Goal: Information Seeking & Learning: Learn about a topic

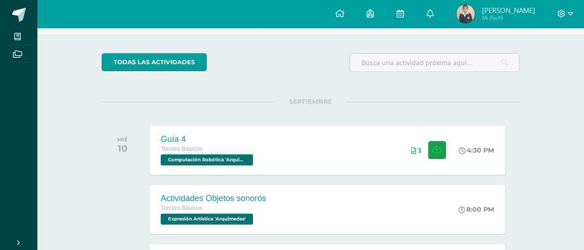
scroll to position [121, 0]
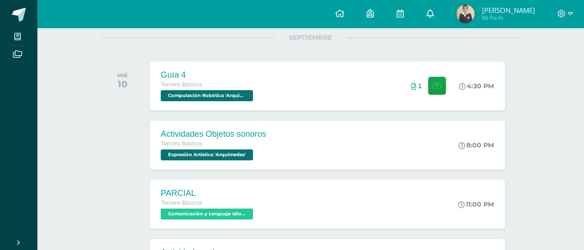
click at [433, 15] on icon at bounding box center [429, 13] width 7 height 8
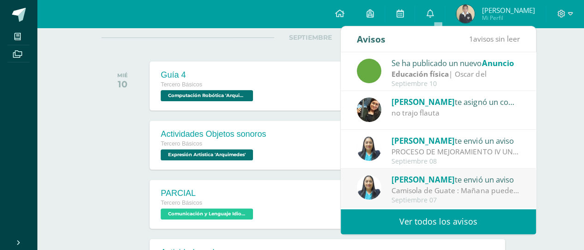
click at [425, 76] on strong "Educación física" at bounding box center [419, 74] width 57 height 10
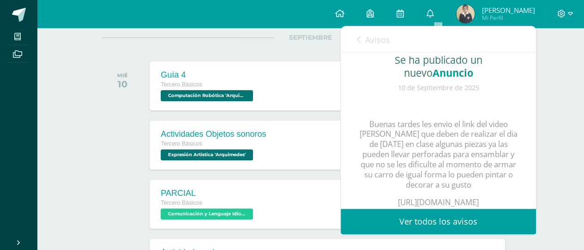
scroll to position [112, 0]
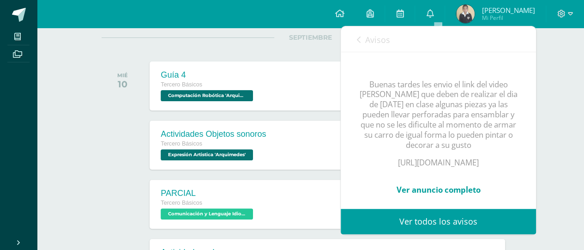
click at [426, 166] on p "[URL][DOMAIN_NAME]" at bounding box center [438, 162] width 158 height 10
copy p "[URL][DOMAIN_NAME]"
click at [466, 130] on p "Buenas tardes les envio el link del video [PERSON_NAME] que deben de realizar e…" at bounding box center [438, 114] width 158 height 71
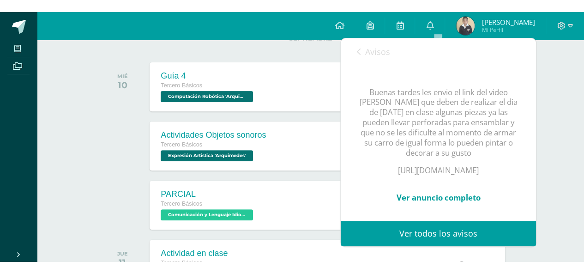
scroll to position [109, 0]
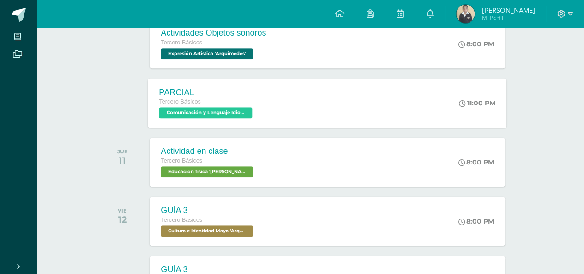
scroll to position [222, 0]
click at [239, 108] on span "Comunicación y Lenguaje Idioma Extranjero 'Arquimedes'" at bounding box center [205, 112] width 93 height 11
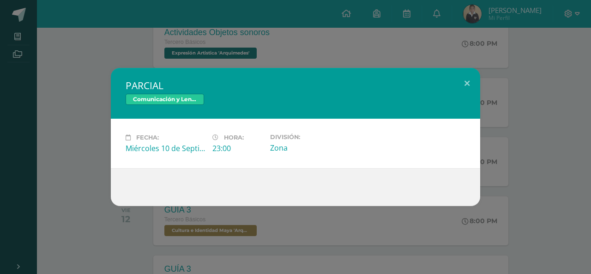
click at [103, 149] on div "PARCIAL Comunicación y Lenguaje Idioma Extranjero Fecha: [DATE] Hora: 23:00 Div…" at bounding box center [295, 137] width 583 height 138
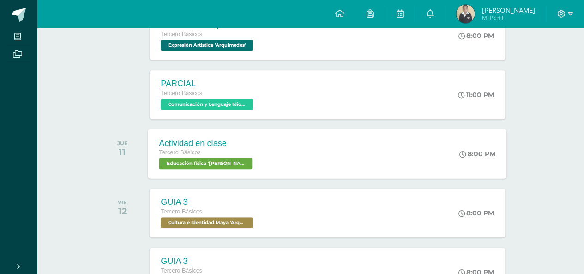
scroll to position [231, 0]
click at [219, 158] on span "Educación física '[PERSON_NAME]'" at bounding box center [205, 162] width 93 height 11
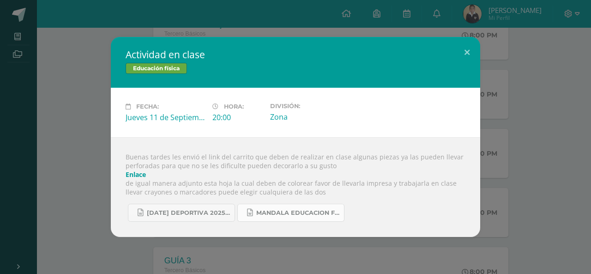
click at [281, 209] on span "Mandala educacion fisica 2.docx" at bounding box center [297, 212] width 83 height 7
click at [194, 212] on span "[DATE] deportiva 2025.docx" at bounding box center [188, 212] width 83 height 7
click at [67, 166] on div "Actividad en clase Educación física Fecha: [DATE] Hora: 20:00 División:" at bounding box center [295, 137] width 583 height 200
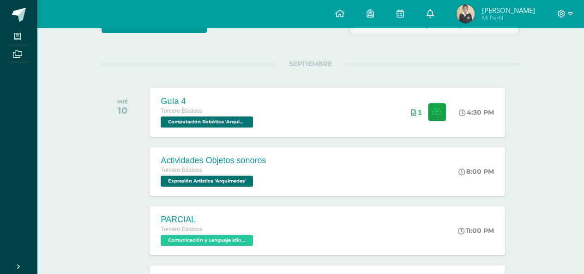
scroll to position [96, 0]
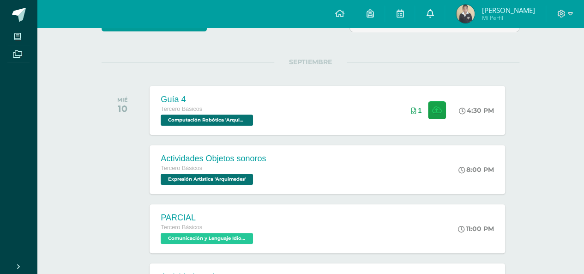
click at [433, 12] on icon at bounding box center [429, 13] width 7 height 8
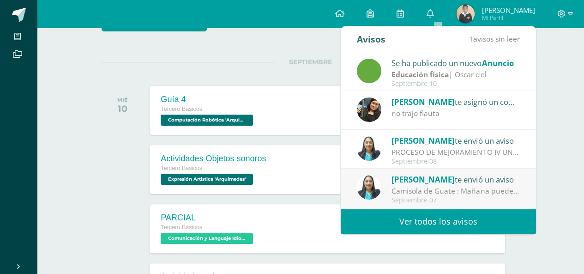
scroll to position [24, 0]
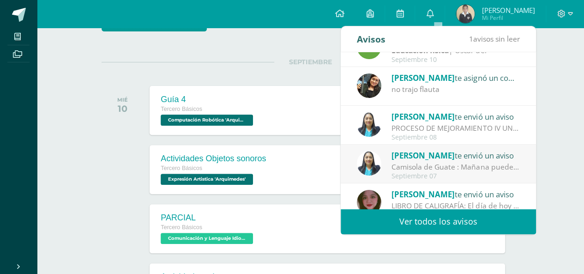
click at [421, 166] on div "Camisola de Guate : Mañana pueden llegar con la playera de la selección siempre…" at bounding box center [455, 167] width 128 height 11
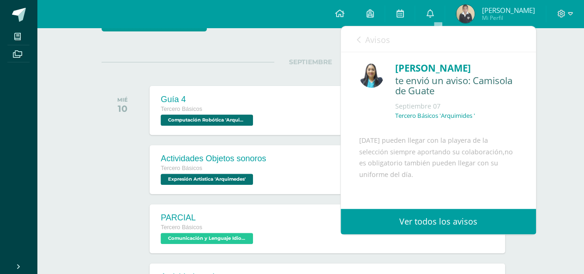
scroll to position [0, 0]
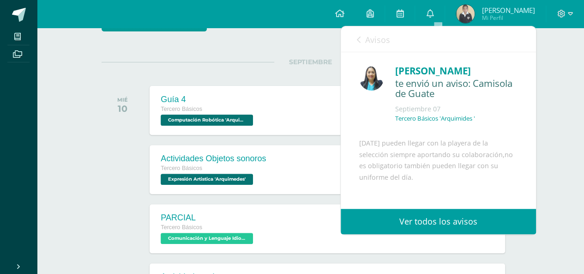
click at [363, 41] on link "Avisos" at bounding box center [373, 39] width 33 height 26
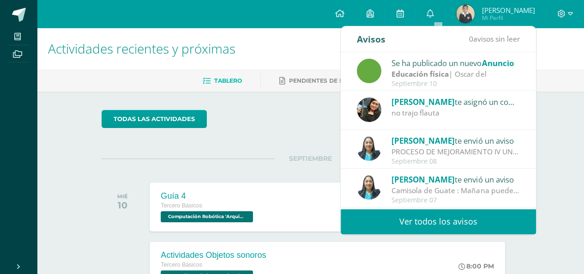
click at [442, 154] on div "PROCESO DE MEJORAMIENTO IV UNIDAD: Bendiciones a cada uno El día de hoy estará …" at bounding box center [455, 151] width 128 height 11
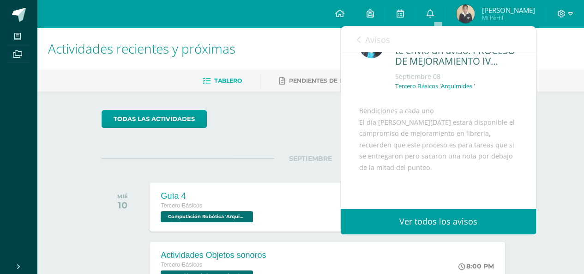
scroll to position [37, 0]
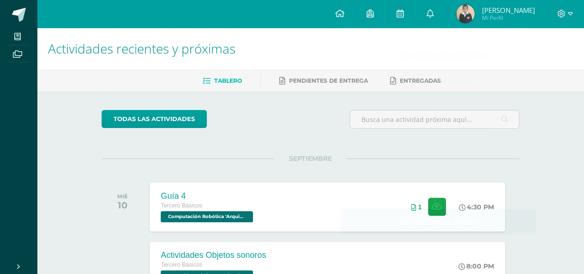
click at [326, 131] on div "todas las Actividades" at bounding box center [310, 123] width 425 height 26
